Goal: Task Accomplishment & Management: Manage account settings

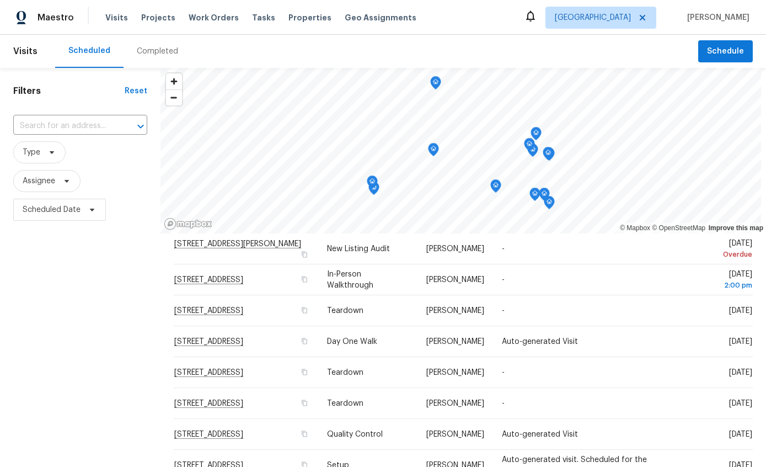
scroll to position [25, 0]
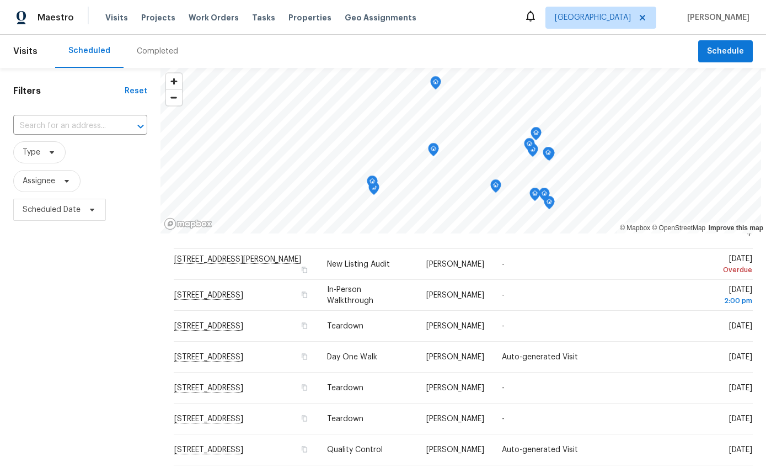
click at [675, 327] on td "[DATE]" at bounding box center [710, 326] width 86 height 31
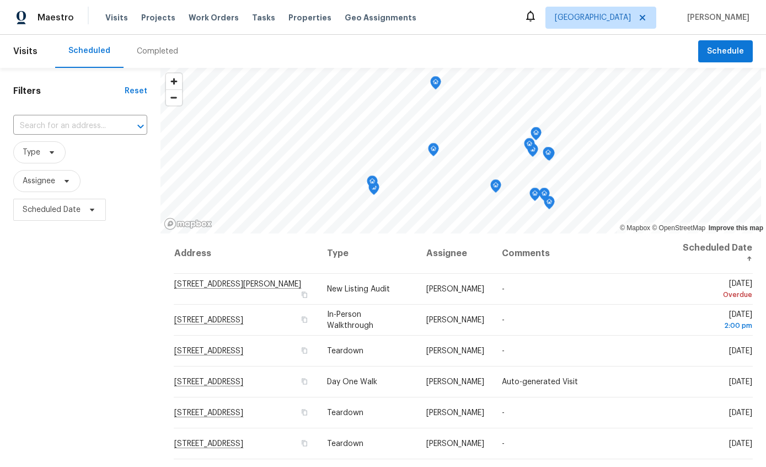
click at [0, 0] on icon at bounding box center [0, 0] width 0 height 0
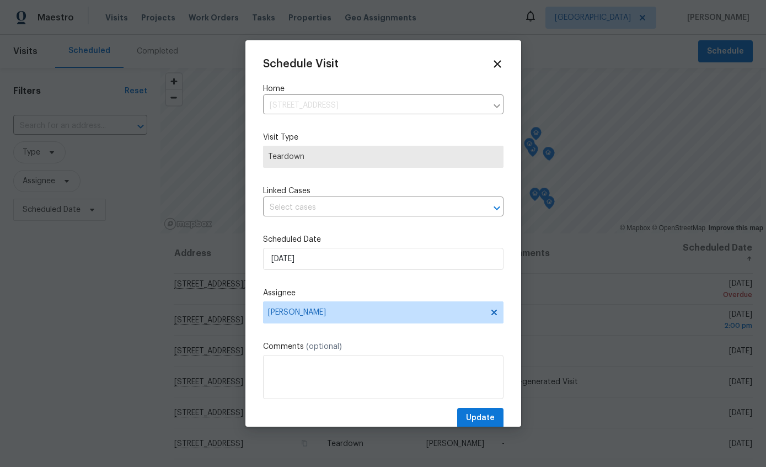
click at [403, 232] on div "Schedule Visit Home 9340 N Red Diamond Ave, Tucson, AZ 85742 ​ Visit Type Teard…" at bounding box center [383, 243] width 240 height 370
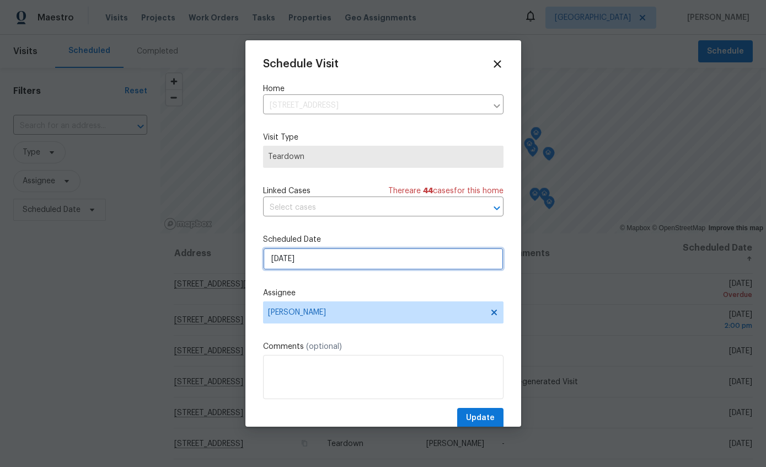
click at [391, 255] on input "9/17/2025" at bounding box center [383, 259] width 240 height 22
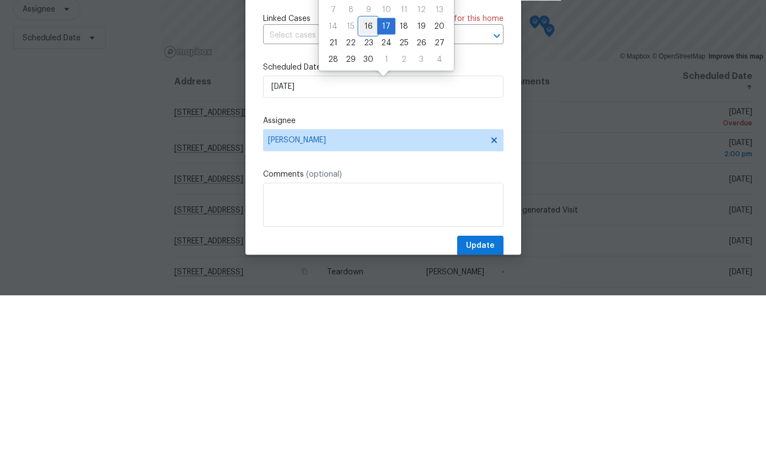
click at [370, 190] on div "16" at bounding box center [369, 197] width 18 height 15
type input "9/16/2025"
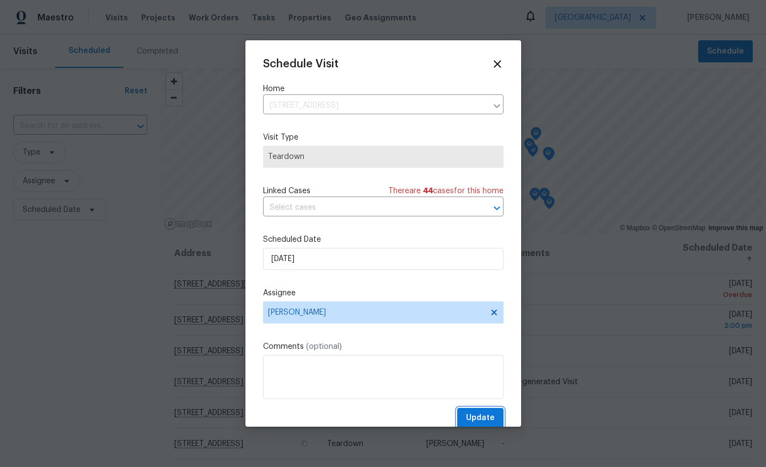
click at [493, 413] on button "Update" at bounding box center [480, 418] width 46 height 20
